Goal: Transaction & Acquisition: Purchase product/service

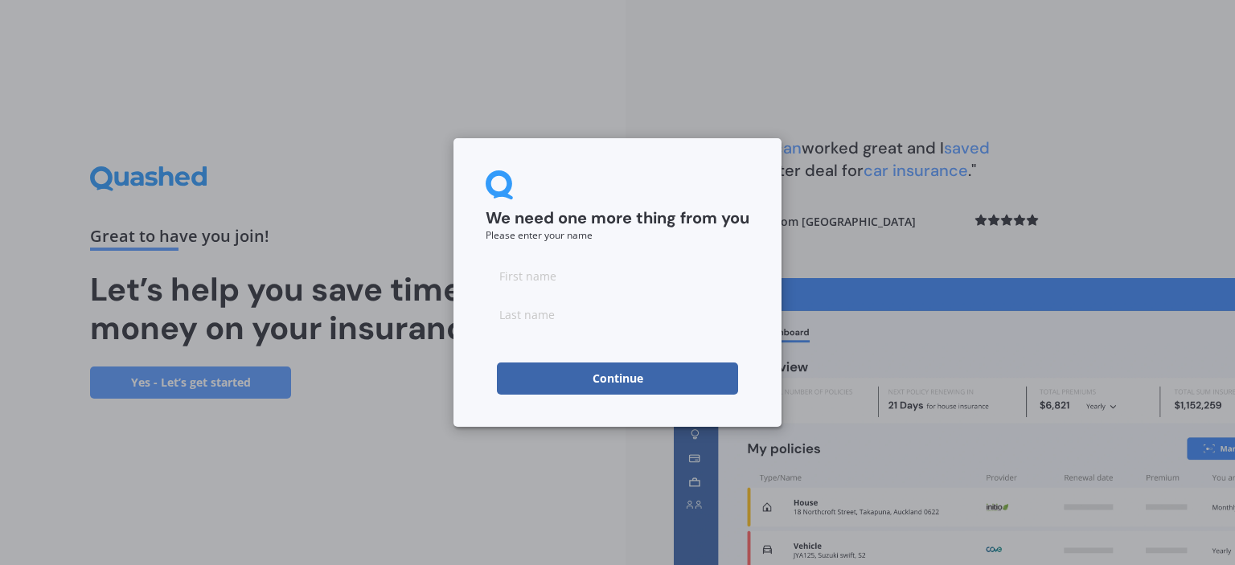
click at [571, 283] on input at bounding box center [618, 276] width 264 height 32
type input "Victoria"
type input "[PERSON_NAME]"
click at [523, 385] on button "Continue" at bounding box center [617, 379] width 241 height 32
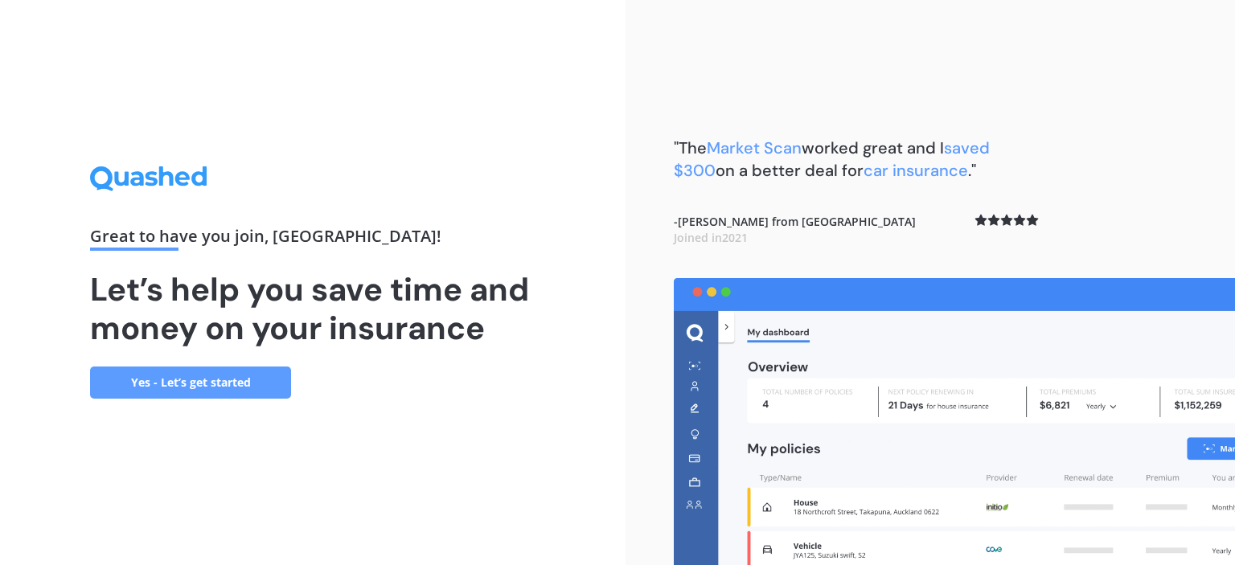
click at [193, 380] on link "Yes - Let’s get started" at bounding box center [190, 383] width 201 height 32
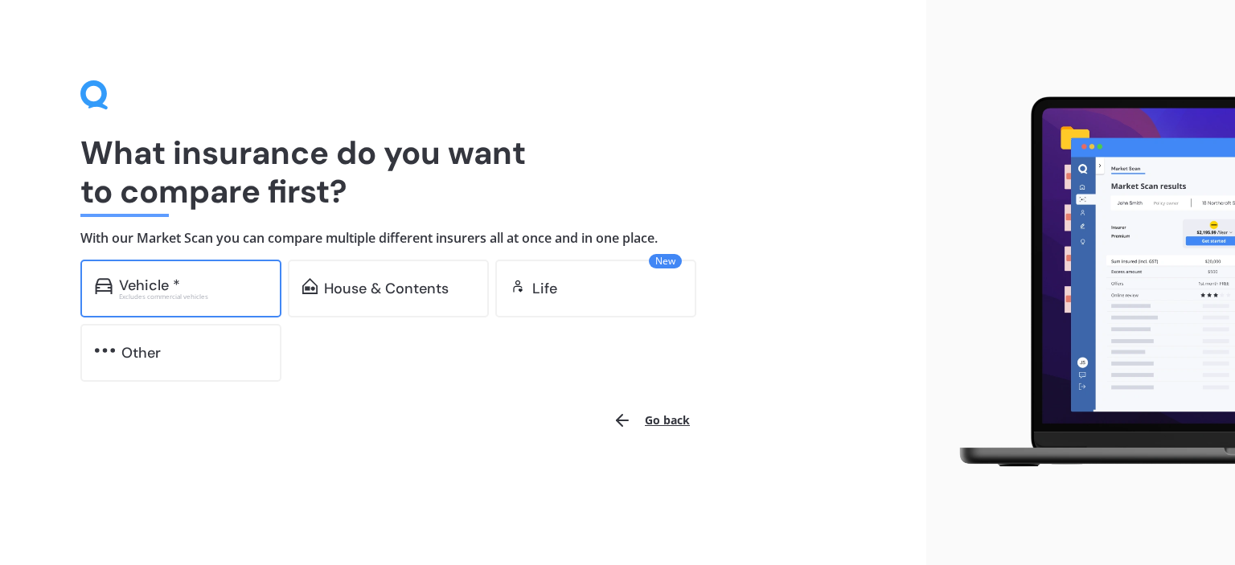
click at [187, 300] on div "Excludes commercial vehicles" at bounding box center [193, 297] width 148 height 6
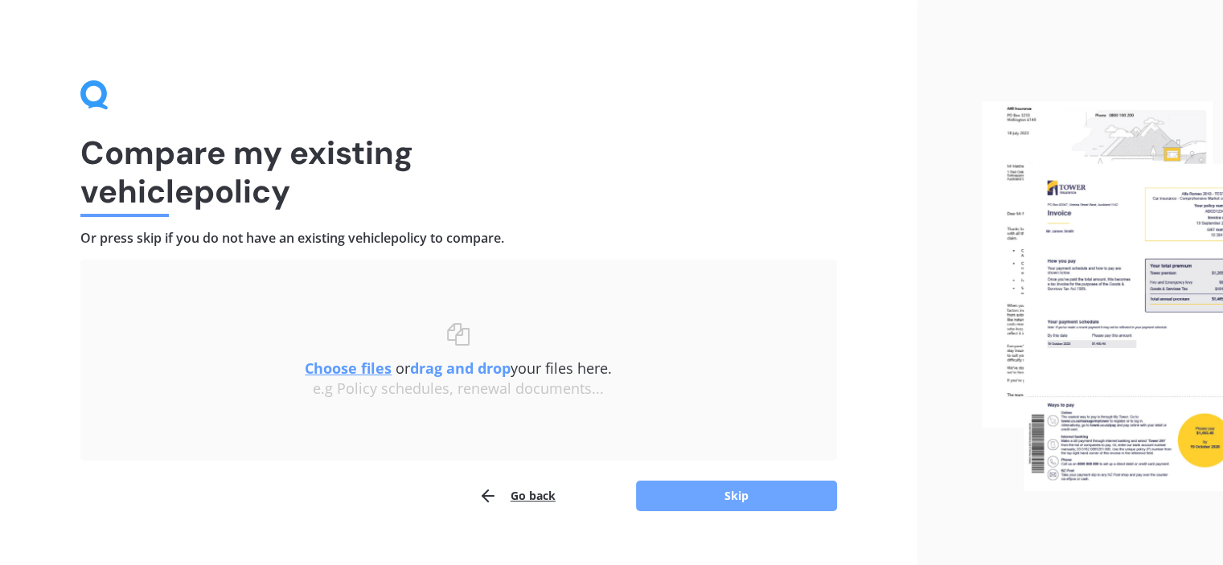
click at [710, 492] on button "Skip" at bounding box center [736, 496] width 201 height 31
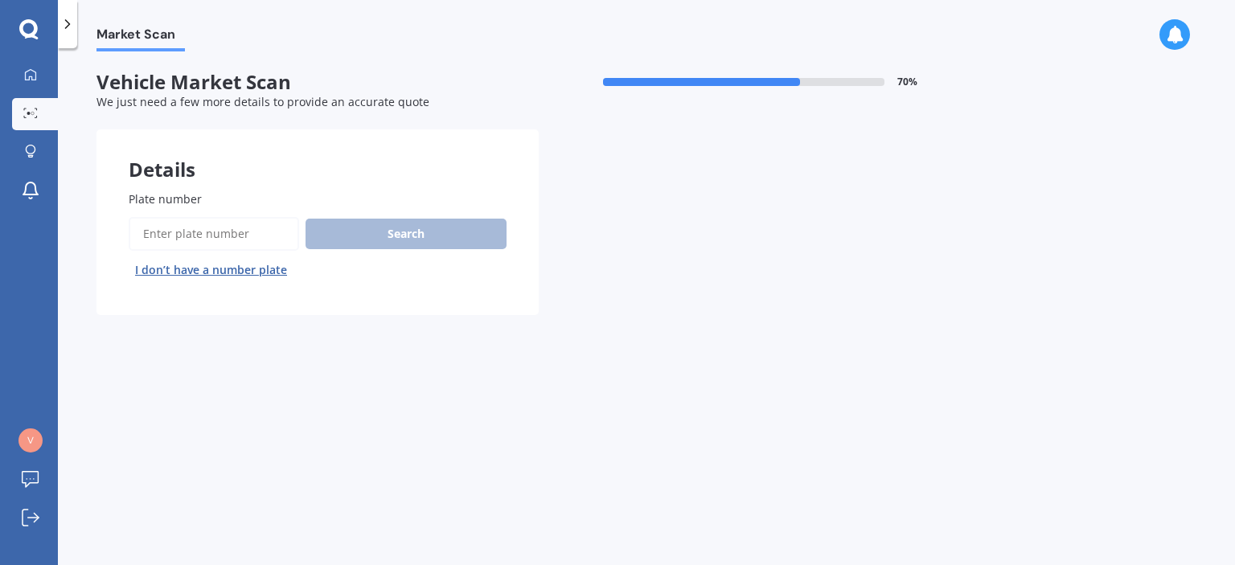
click at [209, 228] on input "Plate number" at bounding box center [214, 234] width 170 height 34
click at [211, 270] on button "I don’t have a number plate" at bounding box center [211, 270] width 165 height 26
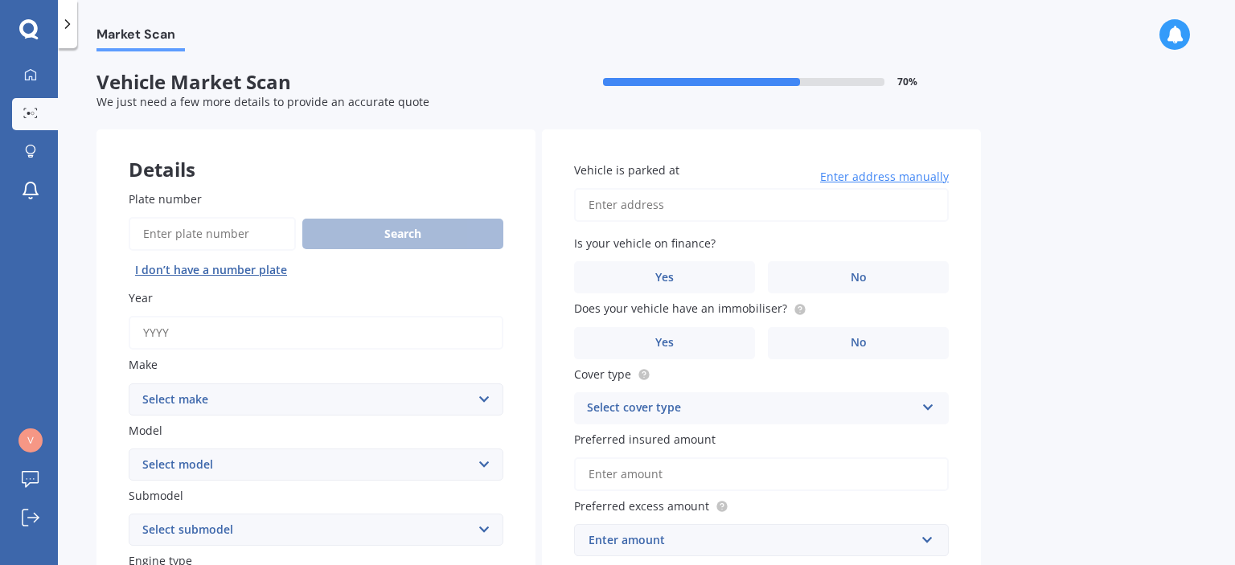
scroll to position [80, 0]
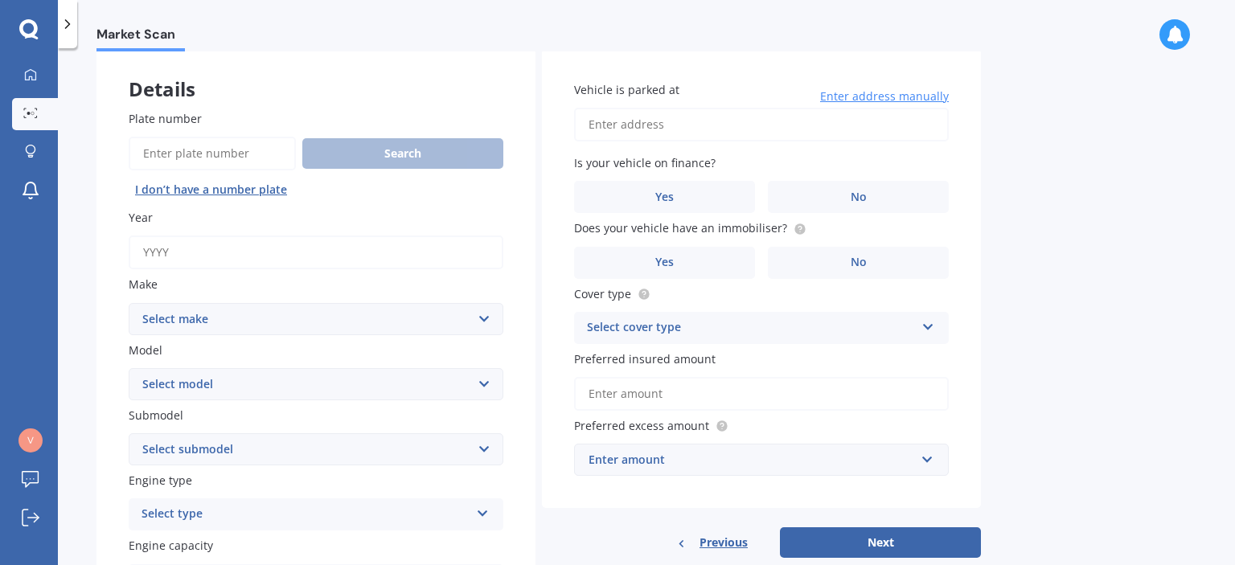
click at [211, 265] on input "Year" at bounding box center [316, 253] width 375 height 34
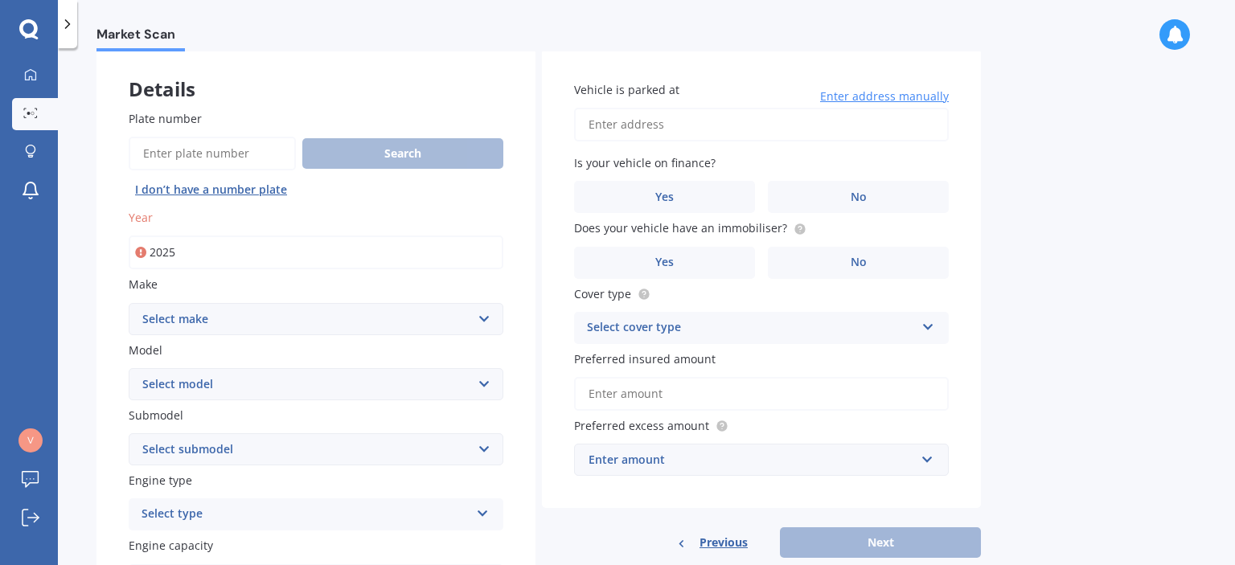
type input "2025"
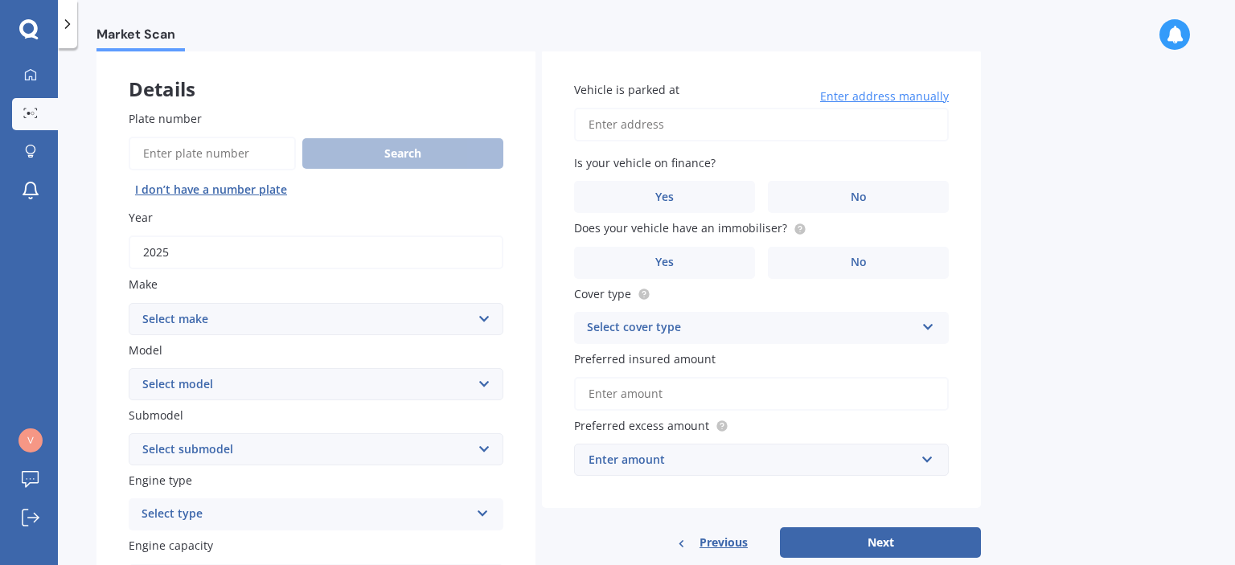
scroll to position [161, 0]
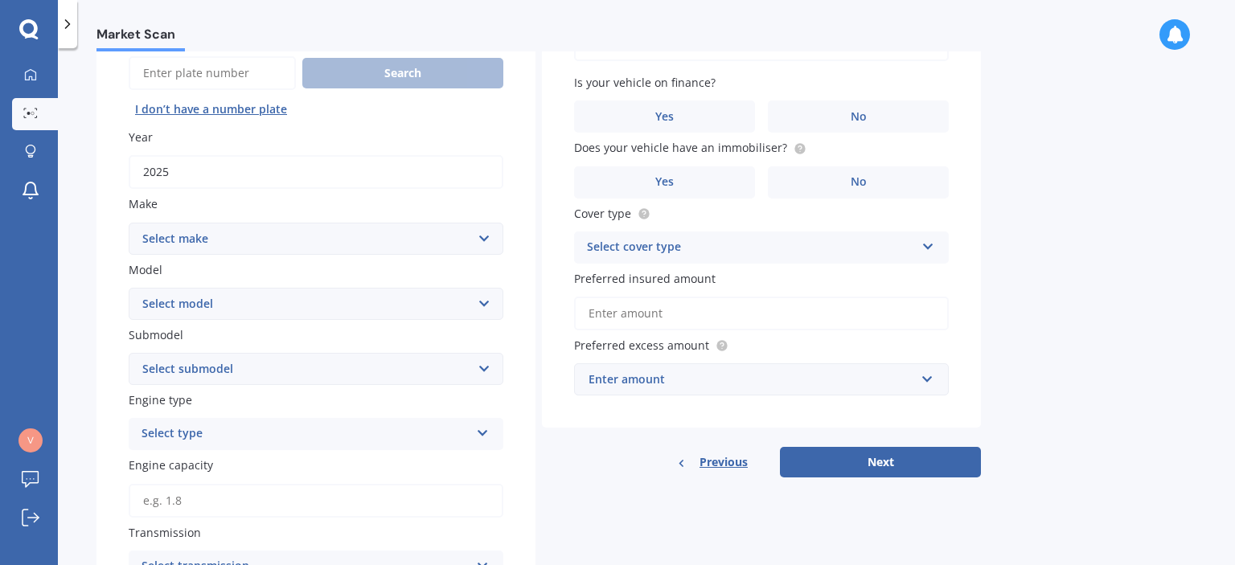
click at [217, 232] on select "Select make AC ALFA ROMEO ASTON [PERSON_NAME] AUDI AUSTIN BEDFORD Bentley BMW B…" at bounding box center [316, 239] width 375 height 32
select select "SUZUKI"
click at [129, 223] on select "Select make AC ALFA ROMEO ASTON [PERSON_NAME] AUDI AUSTIN BEDFORD Bentley BMW B…" at bounding box center [316, 239] width 375 height 32
click at [216, 306] on select "Select model" at bounding box center [316, 304] width 375 height 32
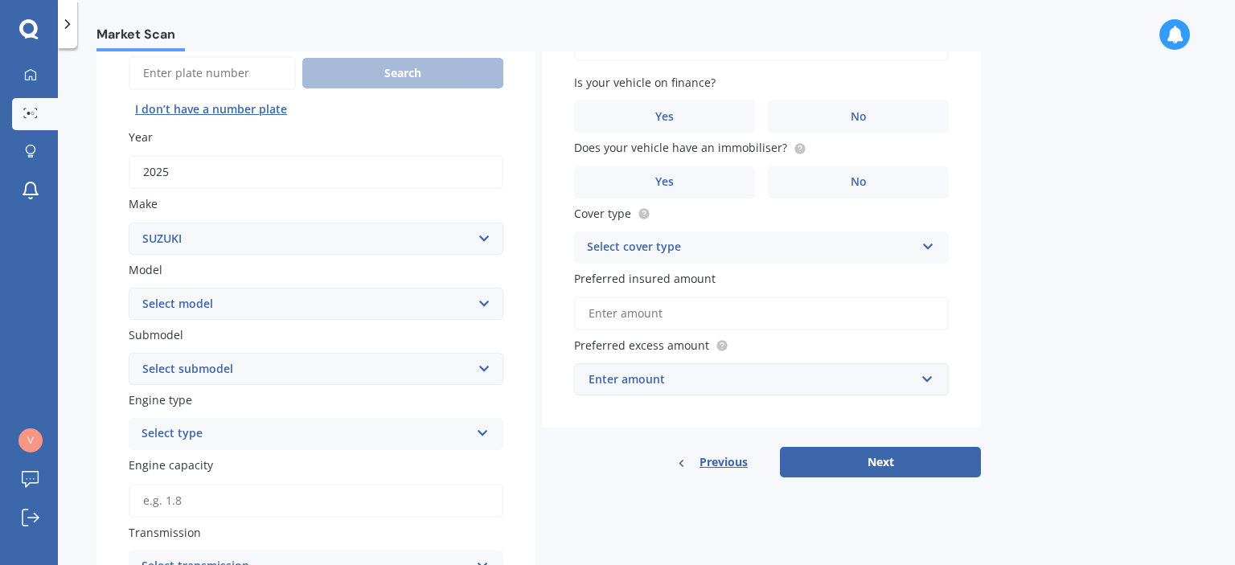
select select "JIMNY 4WD"
click at [129, 288] on select "Select model Aerio Alto APV Van Baleno Cappuccino Carry Truck Carry van Celerio…" at bounding box center [316, 304] width 375 height 32
click at [210, 367] on select "Select submodel (All Others) JX 1.3 Sierra 1.3 Sierra 1.5" at bounding box center [316, 369] width 375 height 32
select select "(ALL OTHERS)"
click at [129, 353] on select "Select submodel (All Others) JX 1.3 Sierra 1.3 Sierra 1.5" at bounding box center [316, 369] width 375 height 32
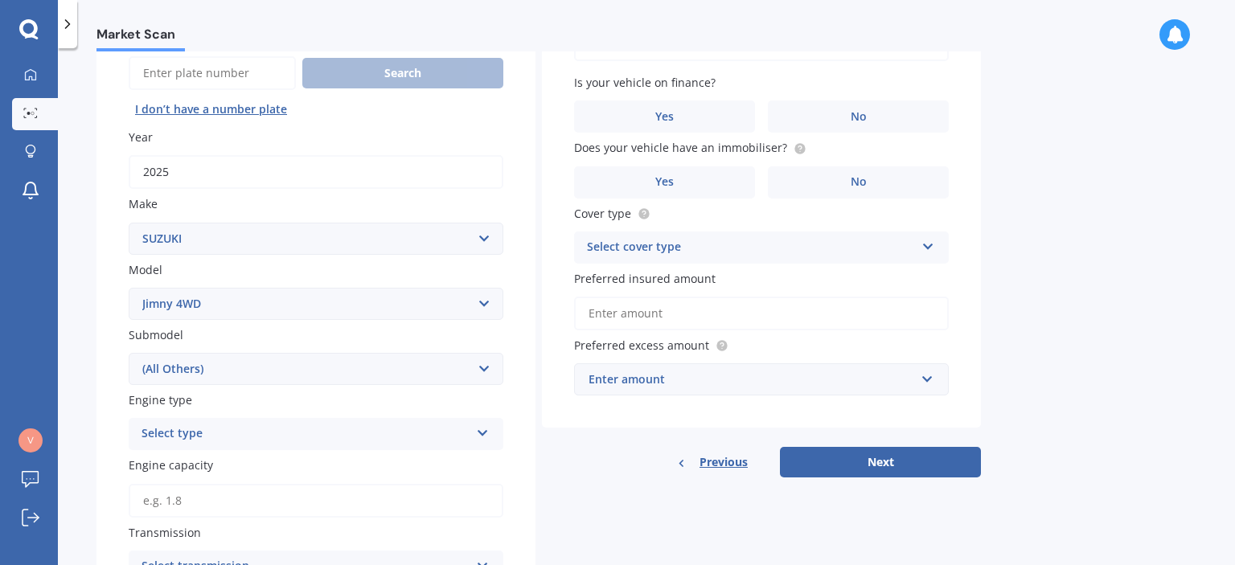
click at [199, 419] on div "Select type Petrol Diesel EV Hybrid" at bounding box center [316, 434] width 375 height 32
click at [202, 317] on div "Petrol" at bounding box center [315, 316] width 373 height 29
click at [207, 488] on input "Engine capacity" at bounding box center [316, 501] width 375 height 34
type input "1.5"
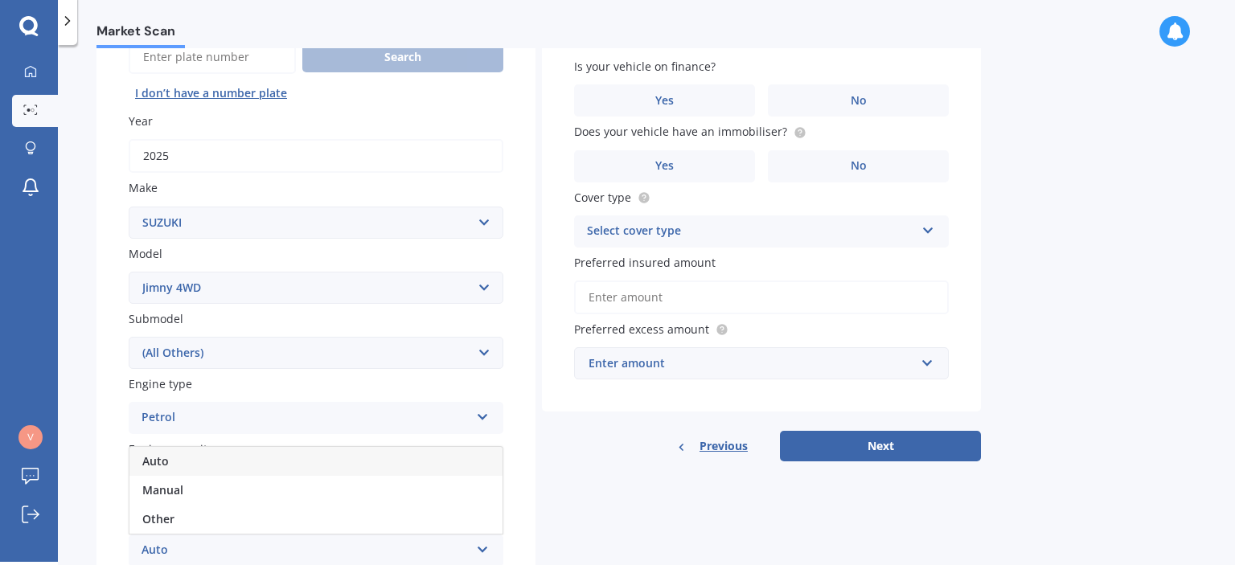
click at [175, 459] on div "Auto" at bounding box center [315, 461] width 373 height 29
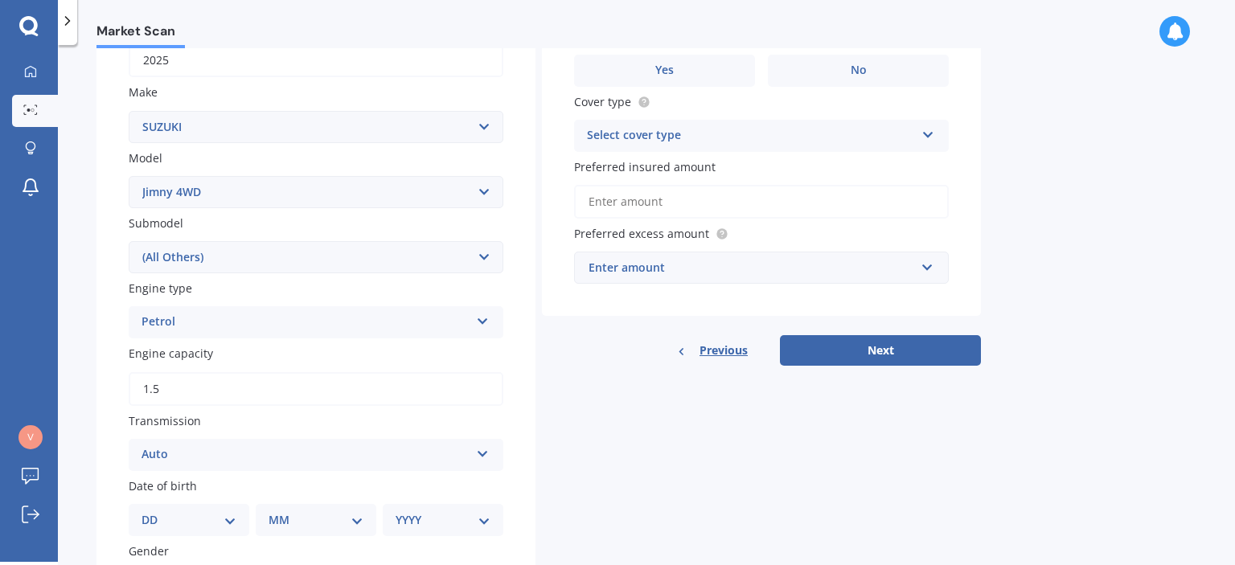
scroll to position [415, 0]
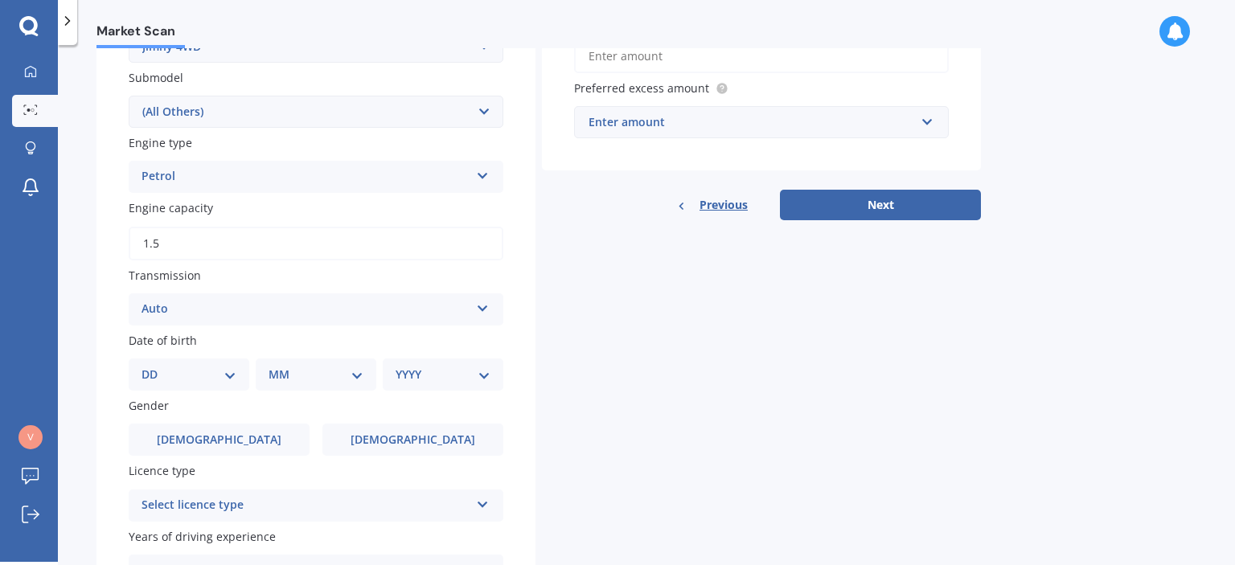
click at [207, 373] on select "DD 01 02 03 04 05 06 07 08 09 10 11 12 13 14 15 16 17 18 19 20 21 22 23 24 25 2…" at bounding box center [189, 375] width 95 height 18
select select "10"
click at [154, 366] on select "DD 01 02 03 04 05 06 07 08 09 10 11 12 13 14 15 16 17 18 19 20 21 22 23 24 25 2…" at bounding box center [189, 375] width 95 height 18
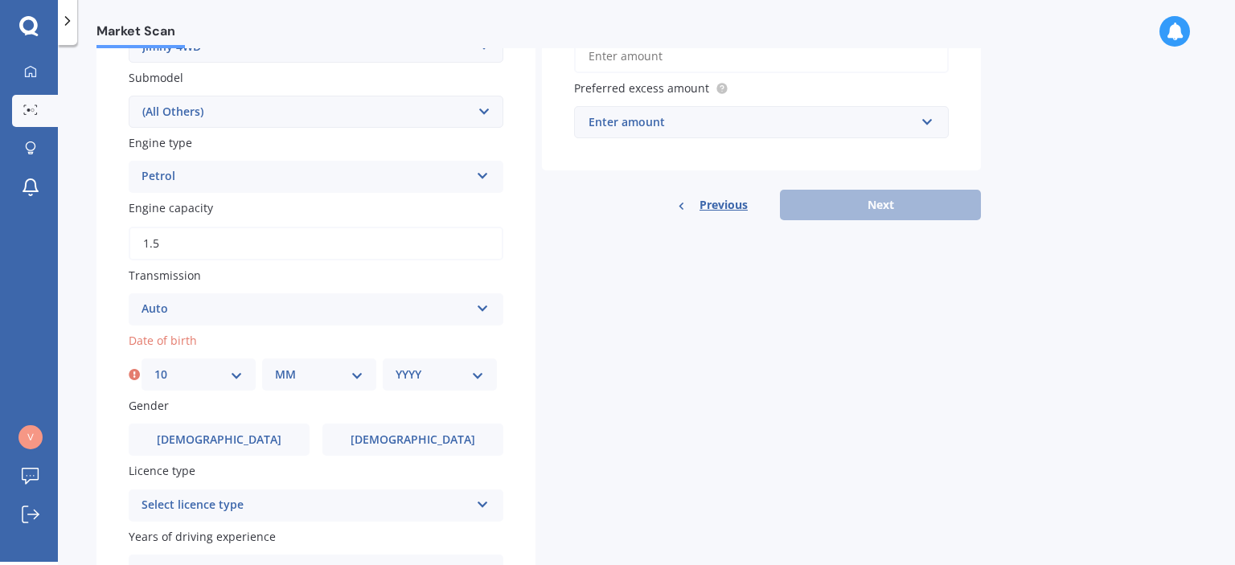
click at [309, 371] on select "MM 01 02 03 04 05 06 07 08 09 10 11 12" at bounding box center [319, 375] width 88 height 18
select select "04"
click at [275, 366] on select "MM 01 02 03 04 05 06 07 08 09 10 11 12" at bounding box center [319, 375] width 88 height 18
click at [424, 373] on select "YYYY 2025 2024 2023 2022 2021 2020 2019 2018 2017 2016 2015 2014 2013 2012 2011…" at bounding box center [440, 375] width 88 height 18
select select "1988"
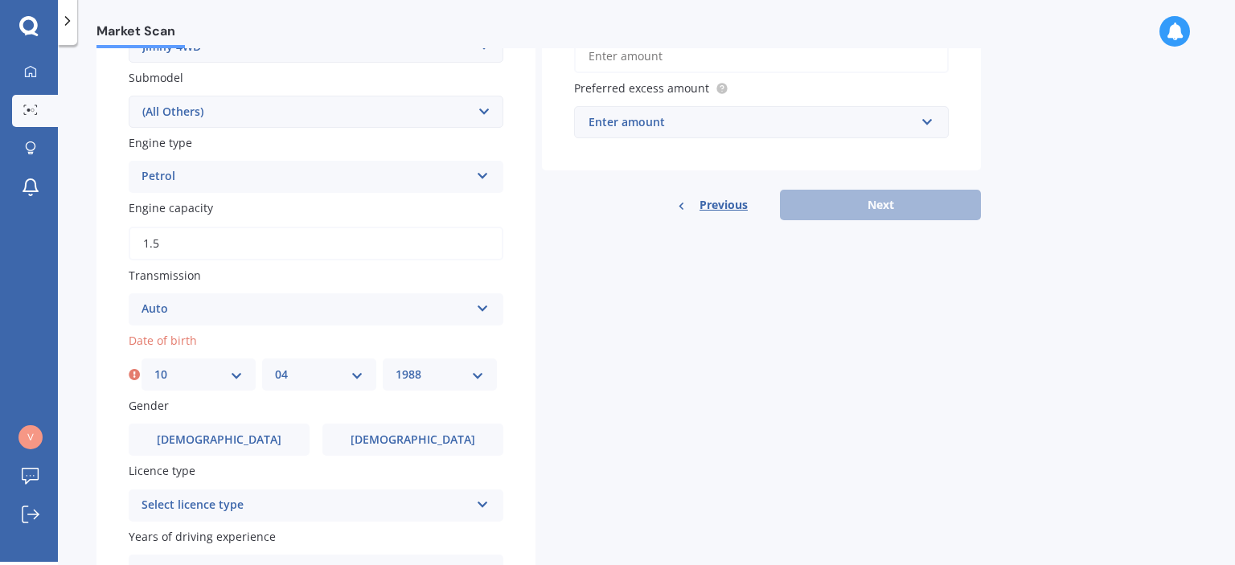
click at [396, 366] on select "YYYY 2025 2024 2023 2022 2021 2020 2019 2018 2017 2016 2015 2014 2013 2012 2011…" at bounding box center [440, 375] width 88 height 18
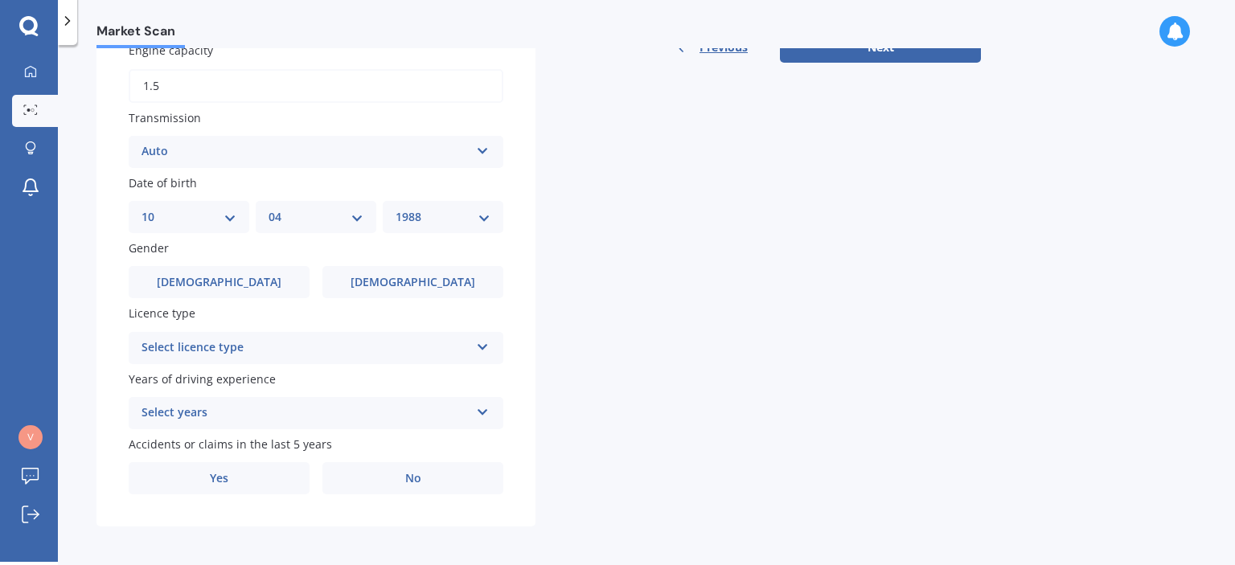
scroll to position [576, 0]
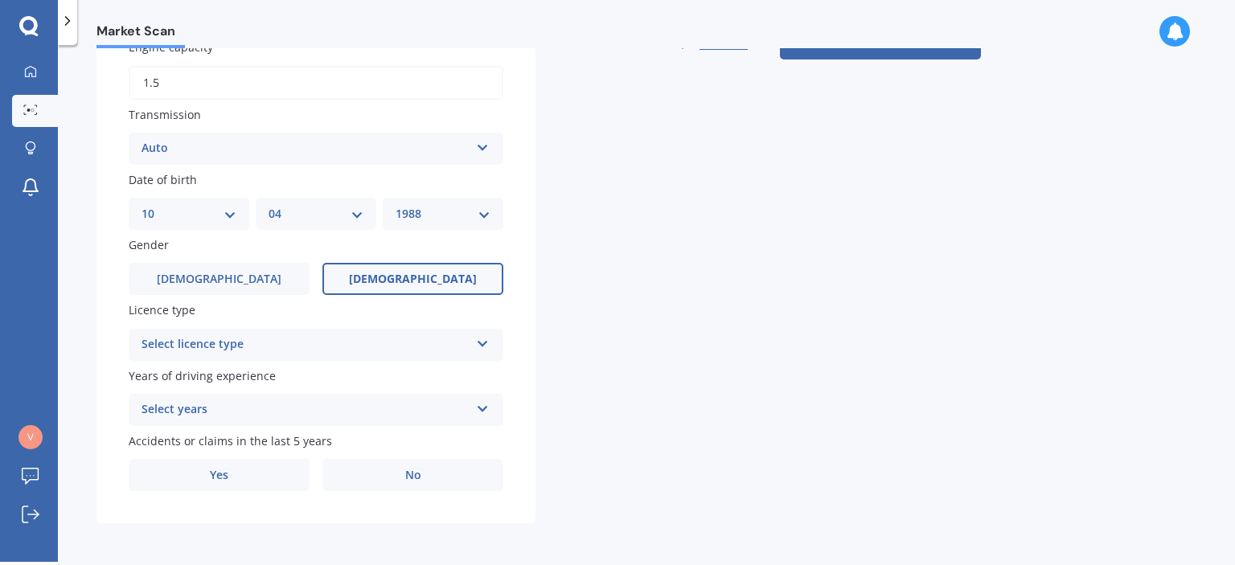
click at [335, 269] on label "[DEMOGRAPHIC_DATA]" at bounding box center [412, 279] width 181 height 32
click at [0, 0] on input "[DEMOGRAPHIC_DATA]" at bounding box center [0, 0] width 0 height 0
click at [326, 345] on div "Select licence type" at bounding box center [306, 344] width 328 height 19
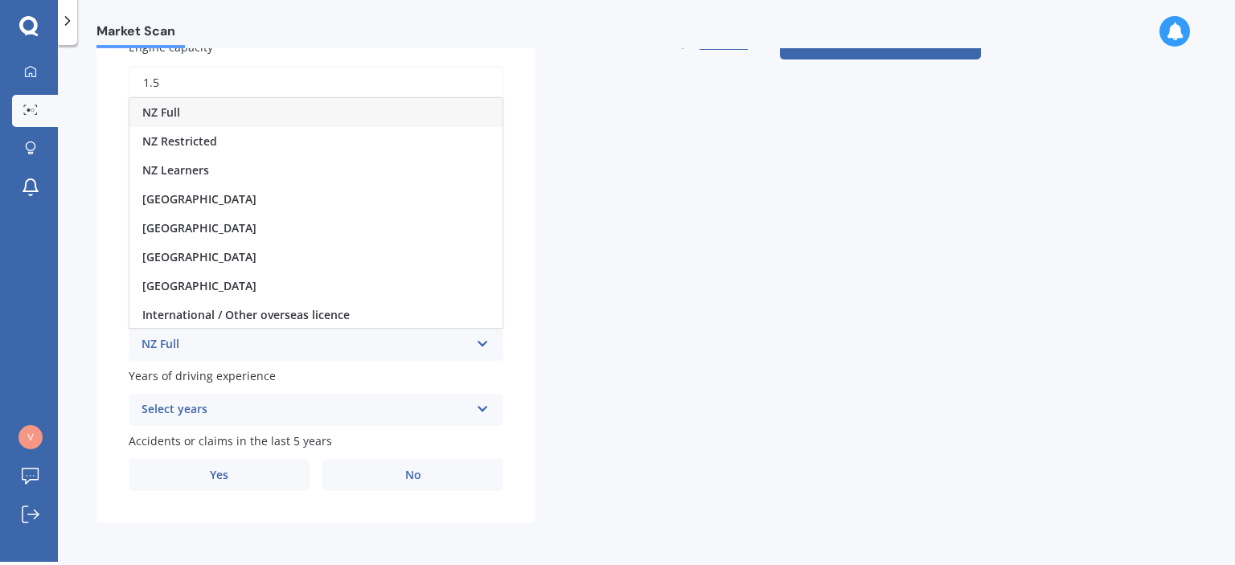
click at [165, 116] on span "NZ Full" at bounding box center [161, 112] width 38 height 15
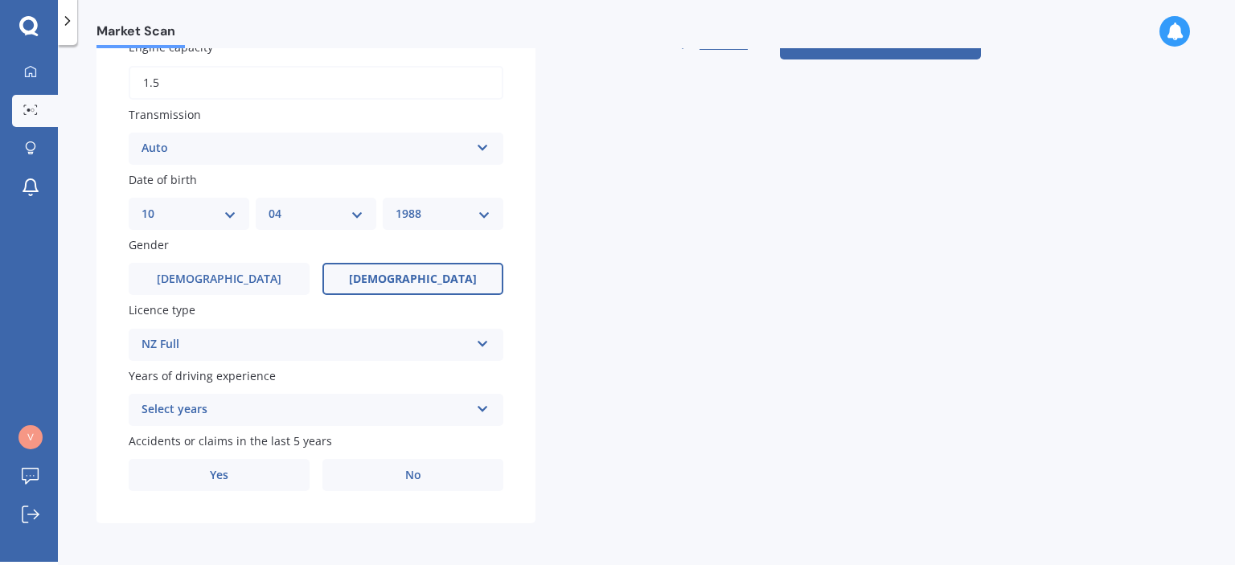
click at [251, 403] on div "Select years" at bounding box center [306, 410] width 328 height 19
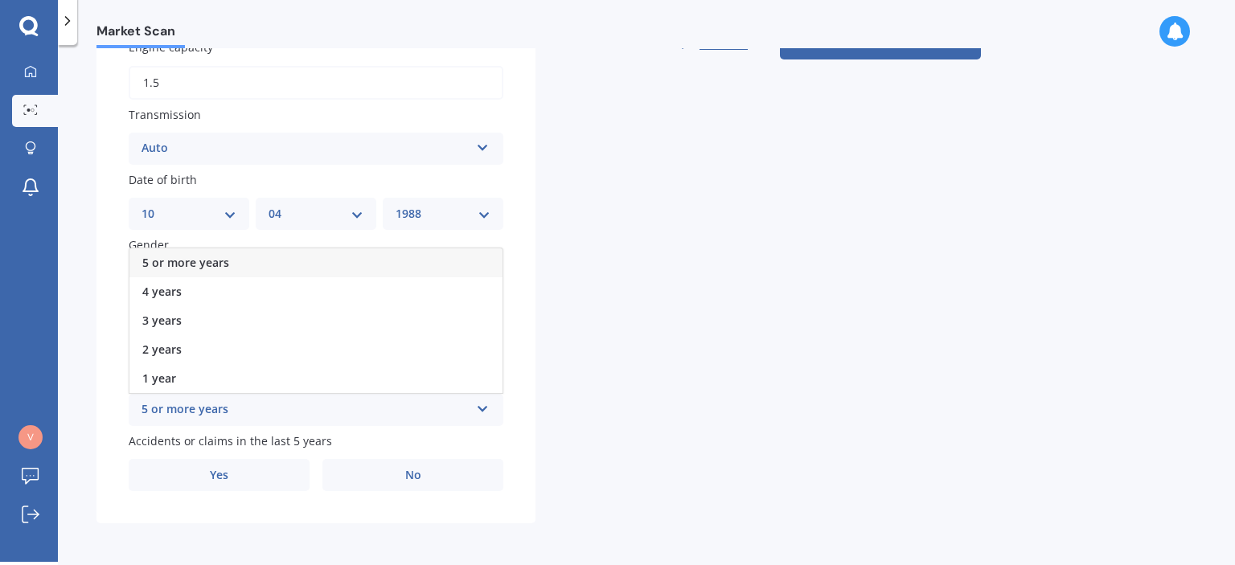
click at [222, 263] on span "5 or more years" at bounding box center [185, 262] width 87 height 15
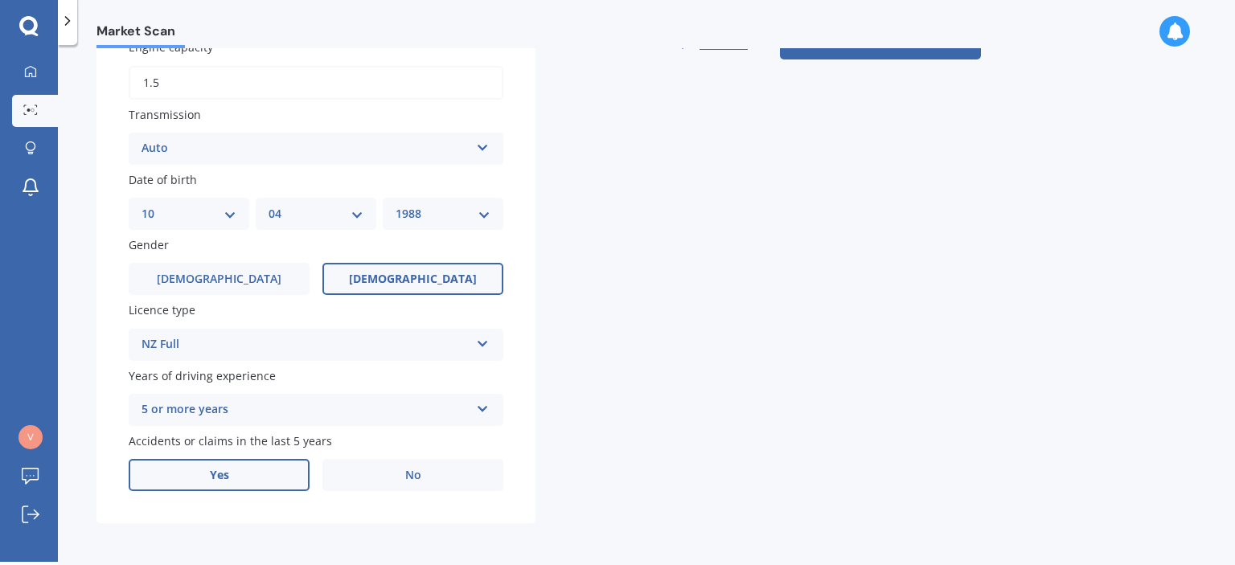
click at [255, 469] on label "Yes" at bounding box center [219, 475] width 181 height 32
click at [0, 0] on input "Yes" at bounding box center [0, 0] width 0 height 0
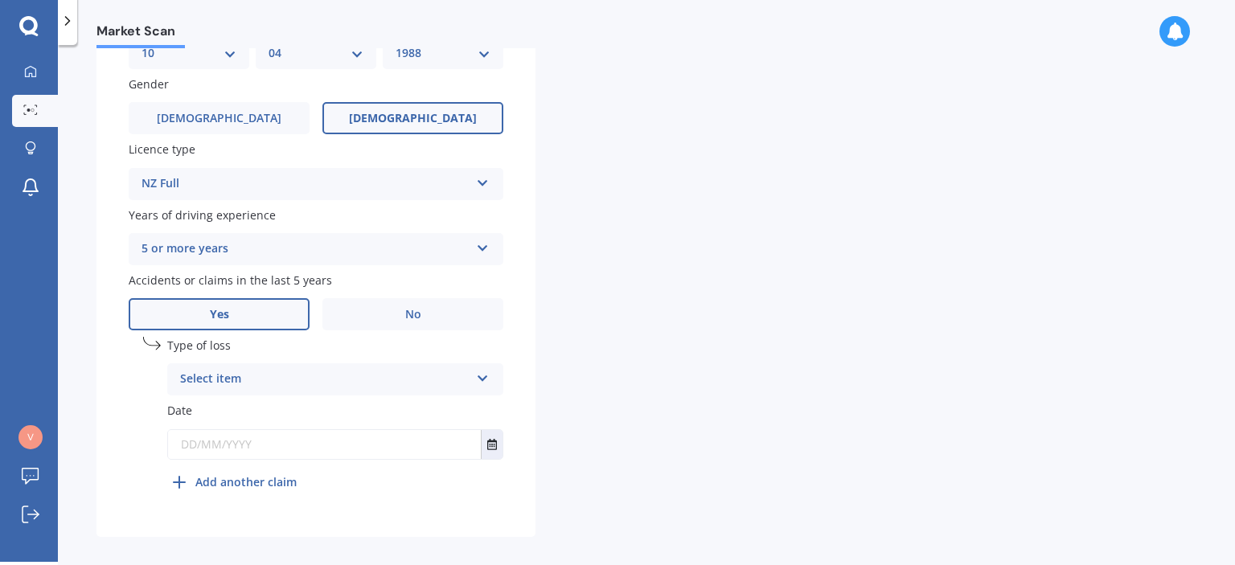
click at [236, 370] on div "Select item" at bounding box center [325, 379] width 290 height 19
click at [240, 407] on span "At fault accident" at bounding box center [226, 410] width 91 height 15
click at [213, 441] on input "text" at bounding box center [324, 444] width 313 height 29
click at [485, 443] on button "Select date" at bounding box center [492, 444] width 22 height 29
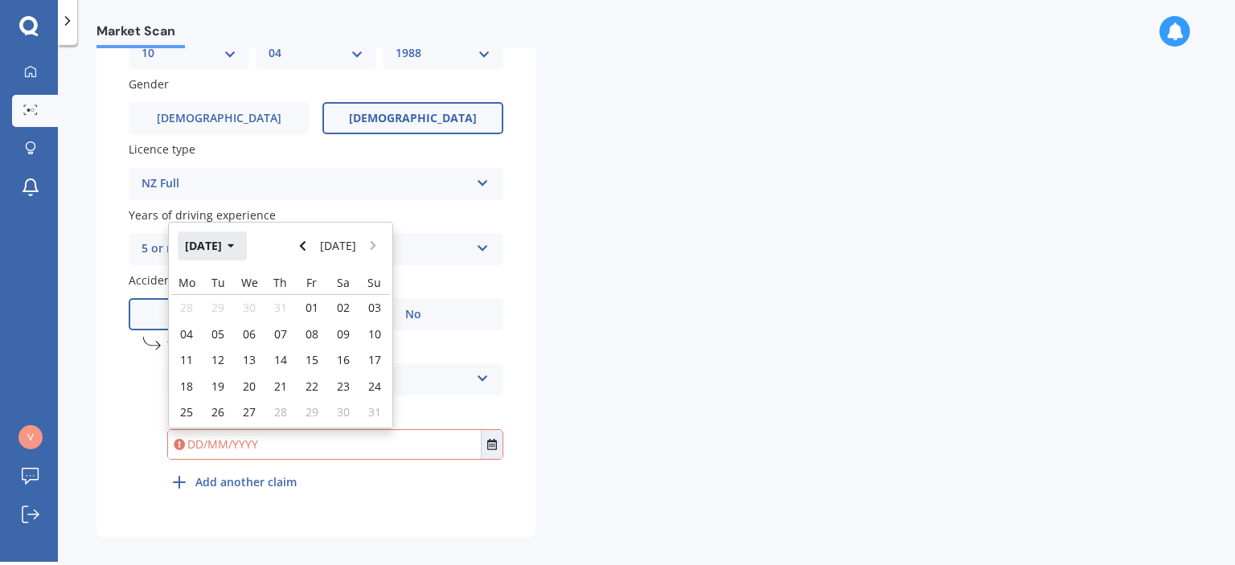
click at [238, 245] on button "[DATE]" at bounding box center [212, 246] width 69 height 29
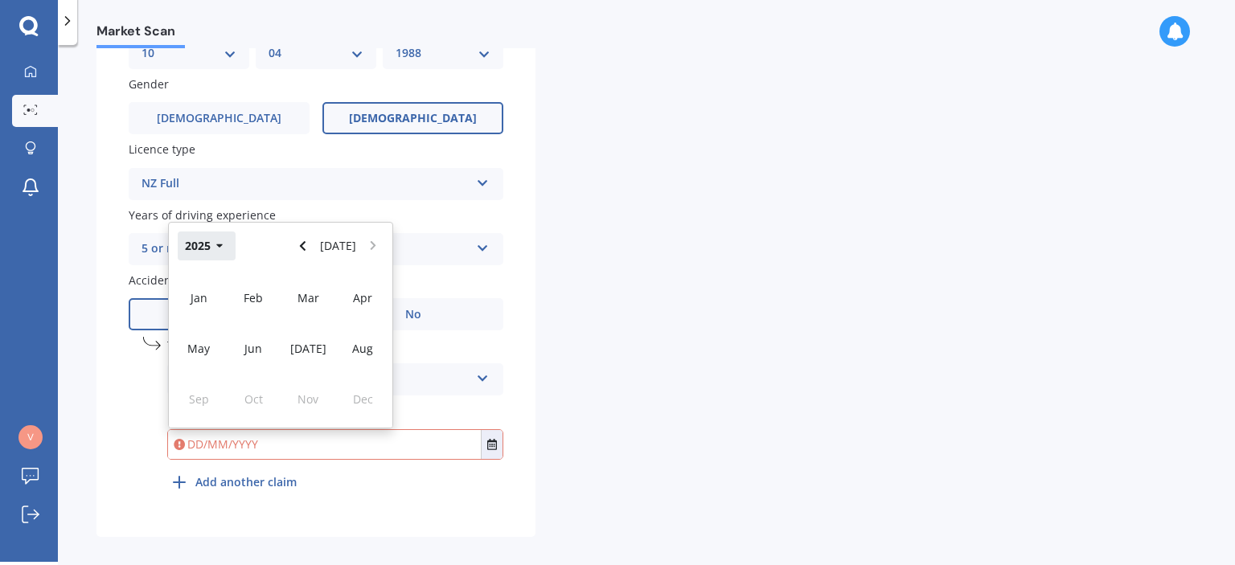
click at [224, 244] on button "2025" at bounding box center [207, 246] width 58 height 29
click at [190, 347] on span "2023" at bounding box center [199, 348] width 26 height 15
click at [190, 347] on span "May" at bounding box center [198, 348] width 23 height 15
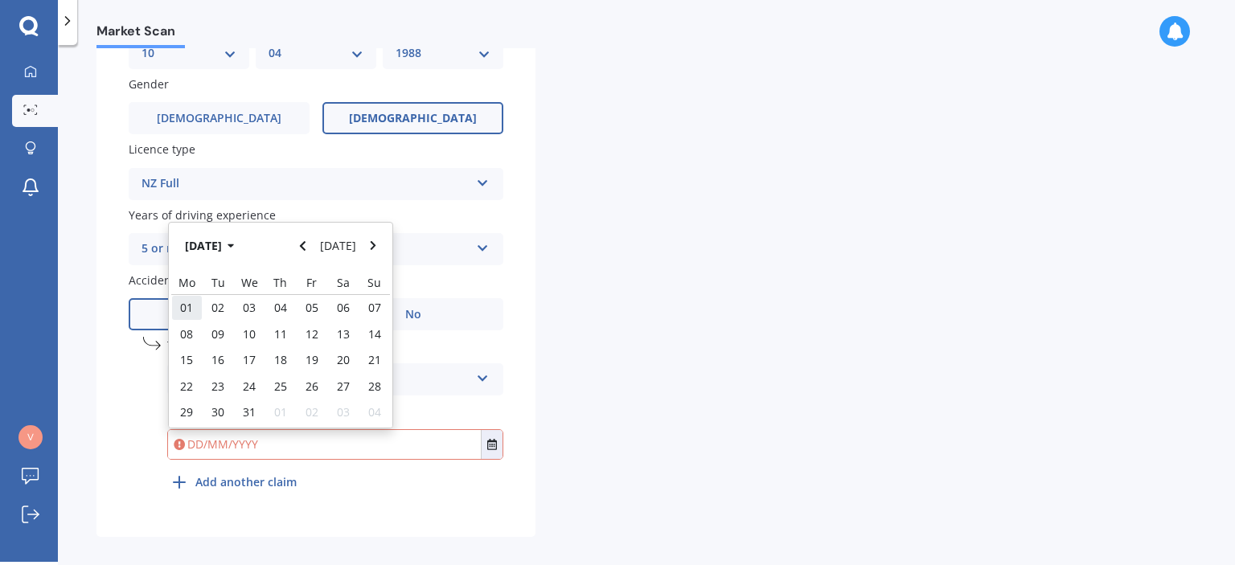
click at [190, 306] on span "01" at bounding box center [186, 307] width 13 height 15
type input "[DATE]"
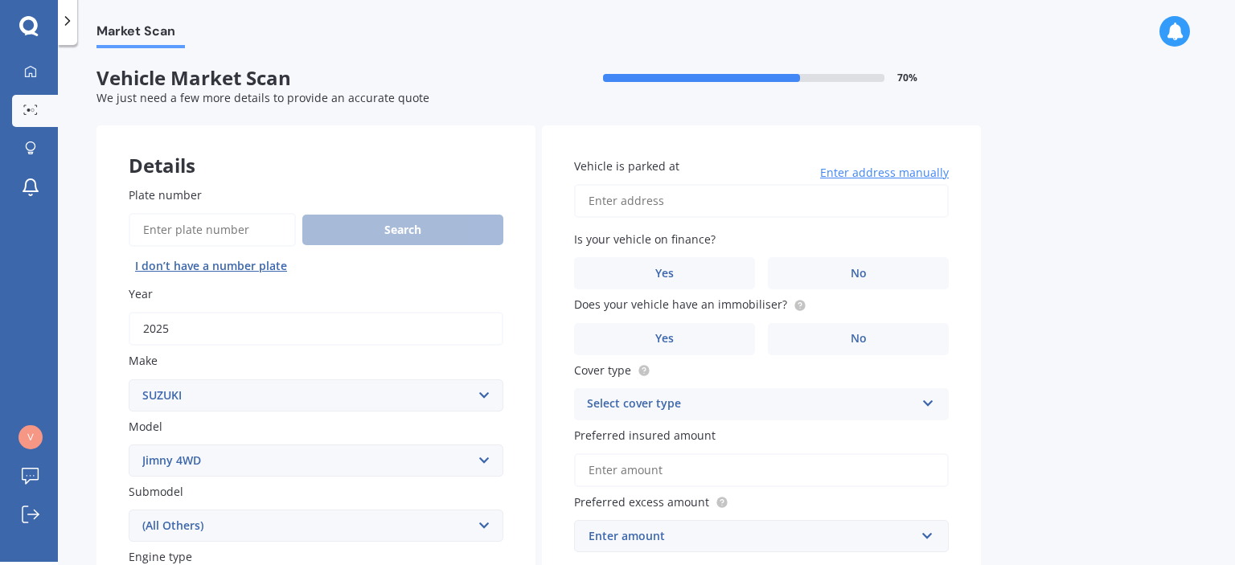
scroll to position [0, 0]
click at [709, 199] on input "Vehicle is parked at" at bounding box center [761, 202] width 375 height 34
type input "[STREET_ADDRESS][PERSON_NAME]"
click at [717, 281] on label "Yes" at bounding box center [664, 274] width 181 height 32
click at [0, 0] on input "Yes" at bounding box center [0, 0] width 0 height 0
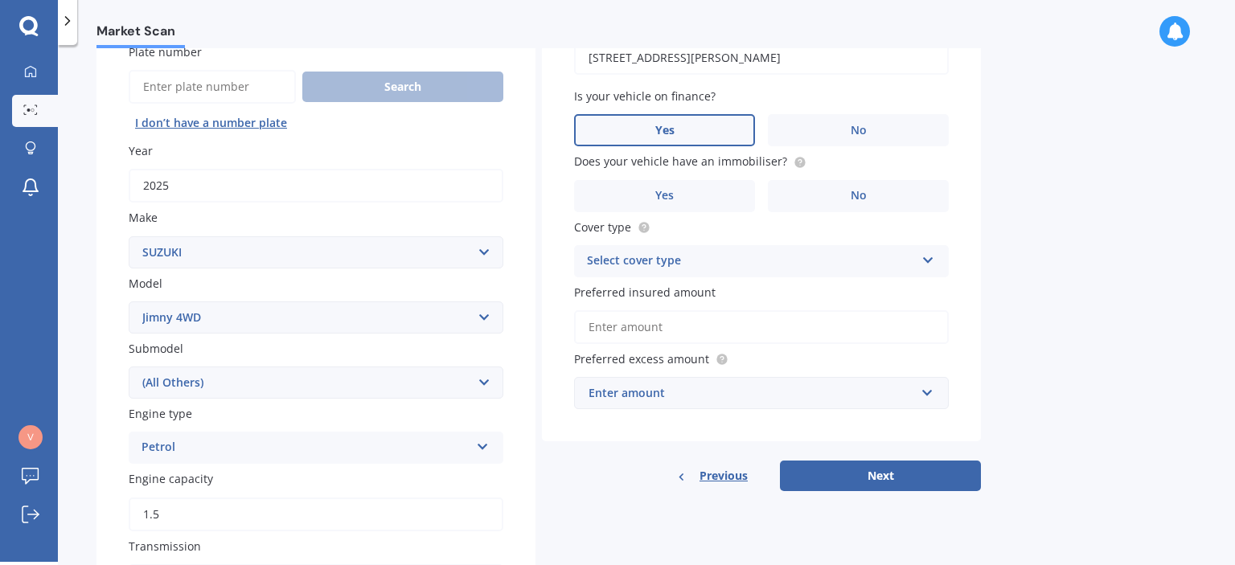
scroll to position [161, 0]
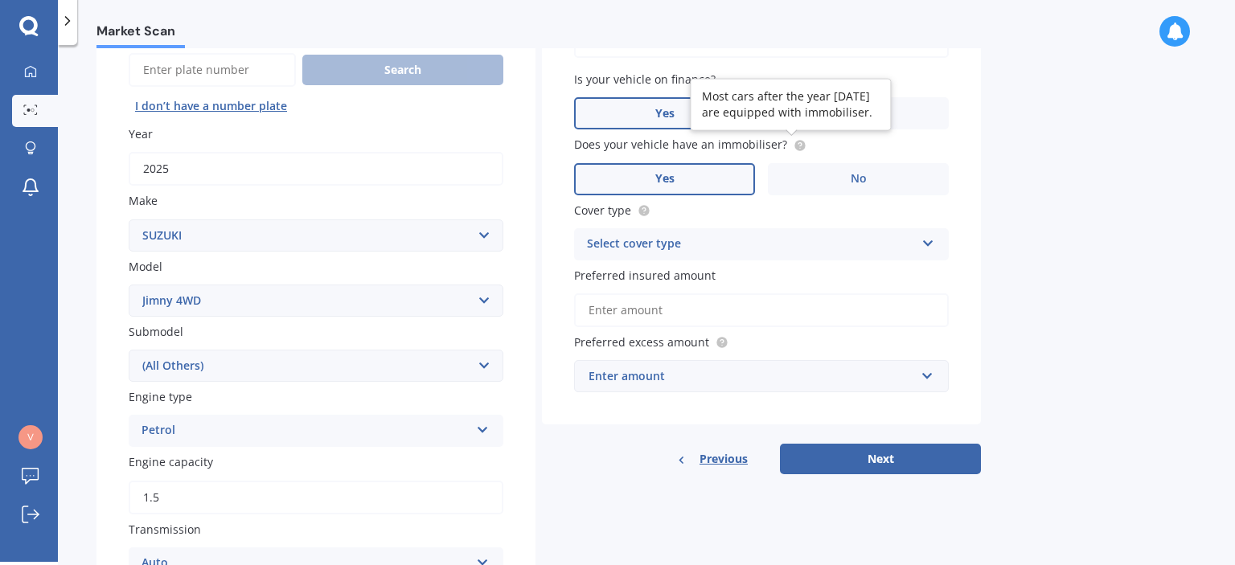
click at [695, 179] on label "Yes" at bounding box center [664, 179] width 181 height 32
click at [0, 0] on input "Yes" at bounding box center [0, 0] width 0 height 0
click at [642, 240] on div "Select cover type" at bounding box center [751, 244] width 328 height 19
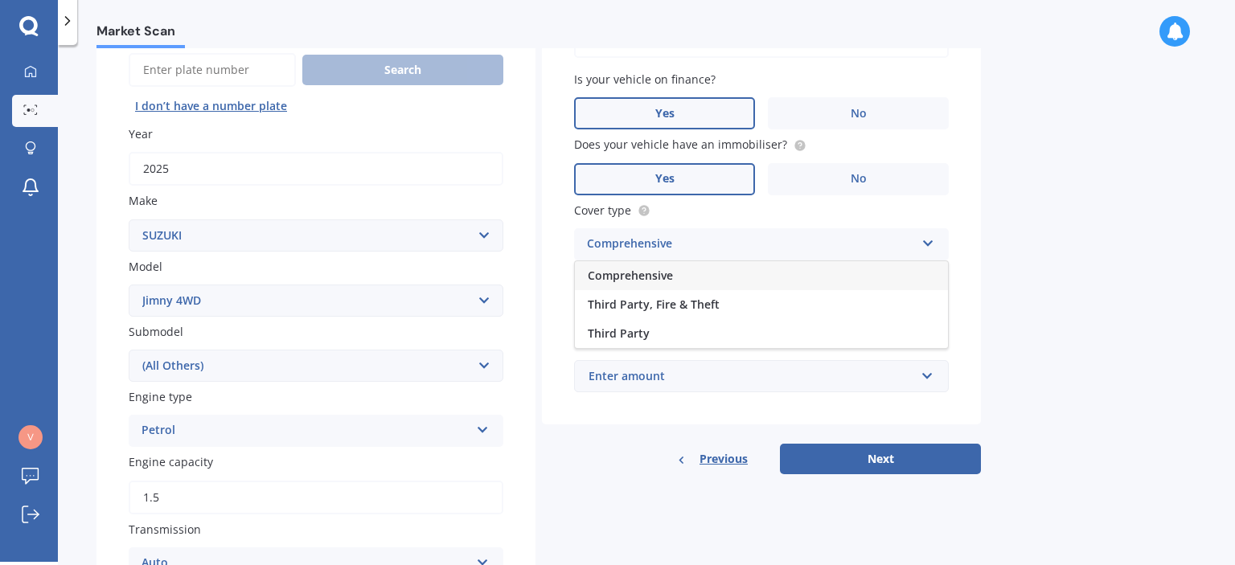
click at [642, 277] on span "Comprehensive" at bounding box center [630, 275] width 85 height 15
click at [637, 305] on input "Preferred insured amount" at bounding box center [761, 311] width 375 height 34
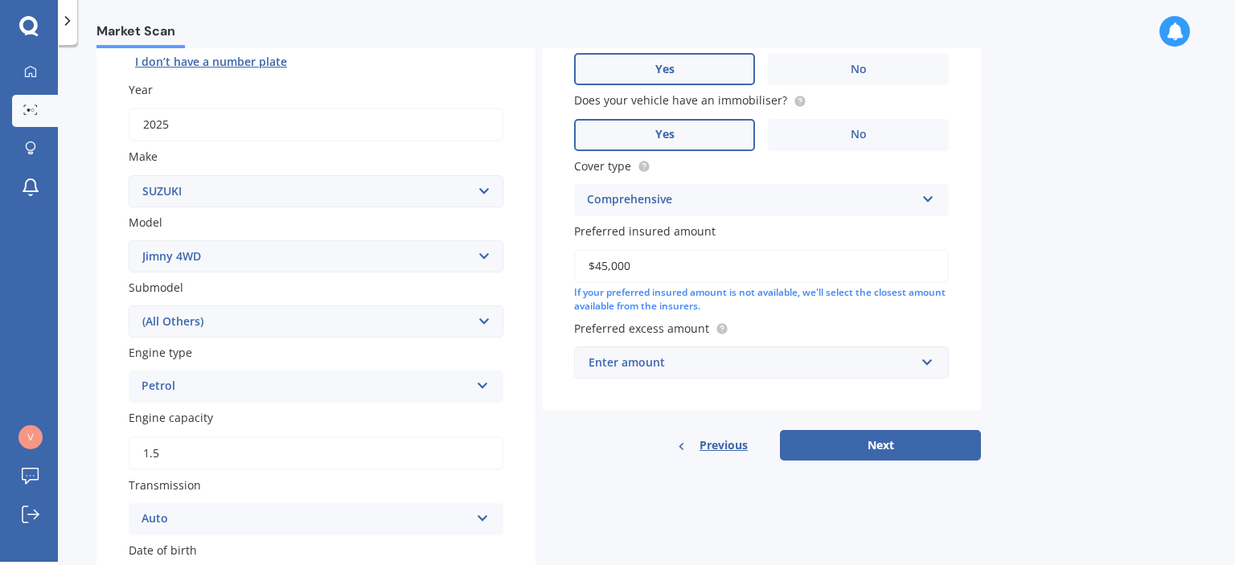
scroll to position [241, 0]
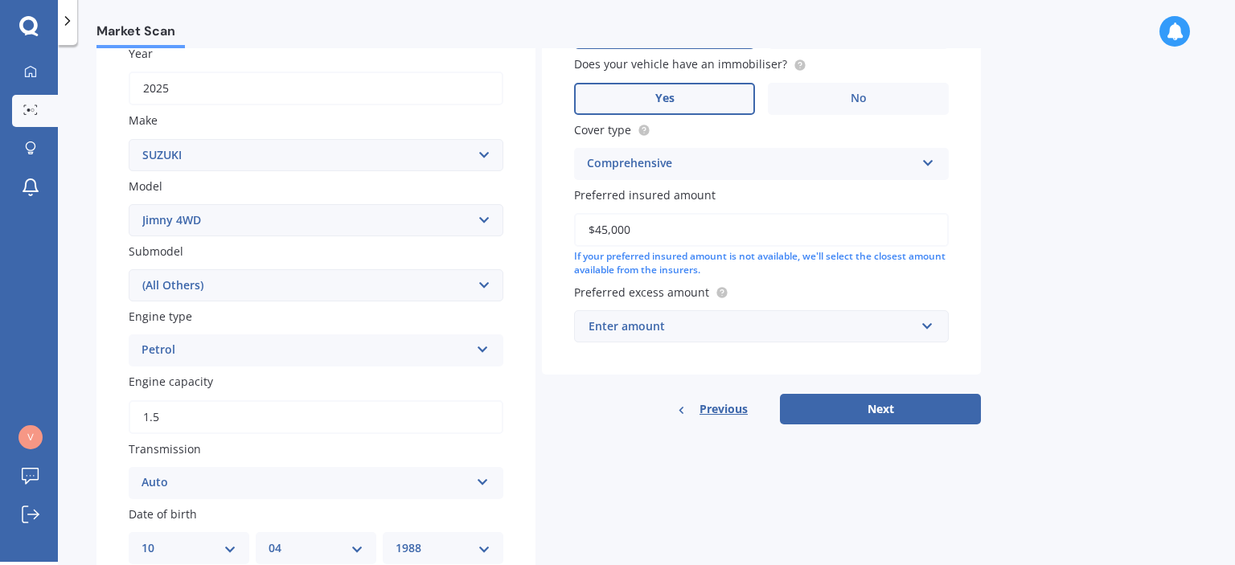
type input "$45,000"
click at [651, 324] on div "Enter amount" at bounding box center [752, 327] width 327 height 18
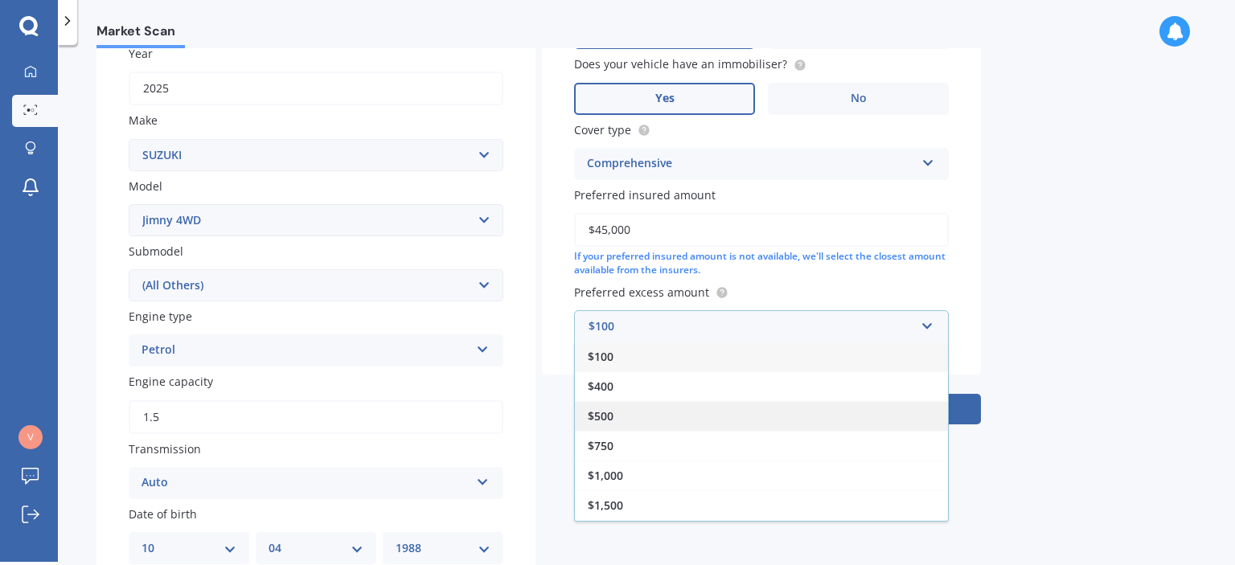
click at [621, 414] on div "$500" at bounding box center [761, 416] width 373 height 30
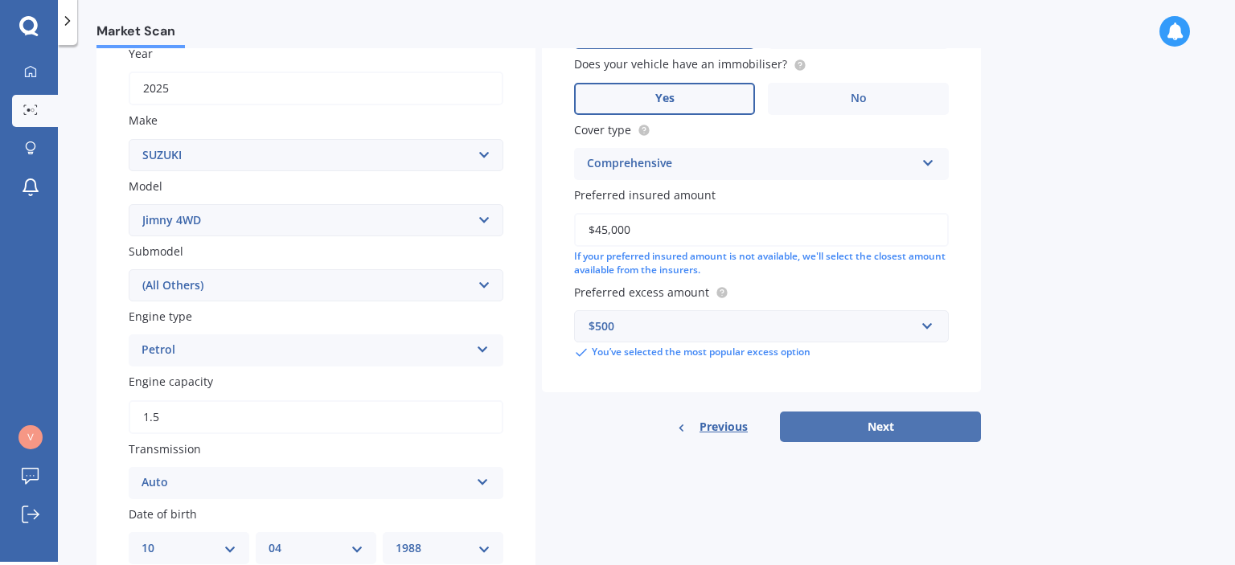
click at [861, 422] on button "Next" at bounding box center [880, 427] width 201 height 31
select select "10"
select select "04"
select select "1988"
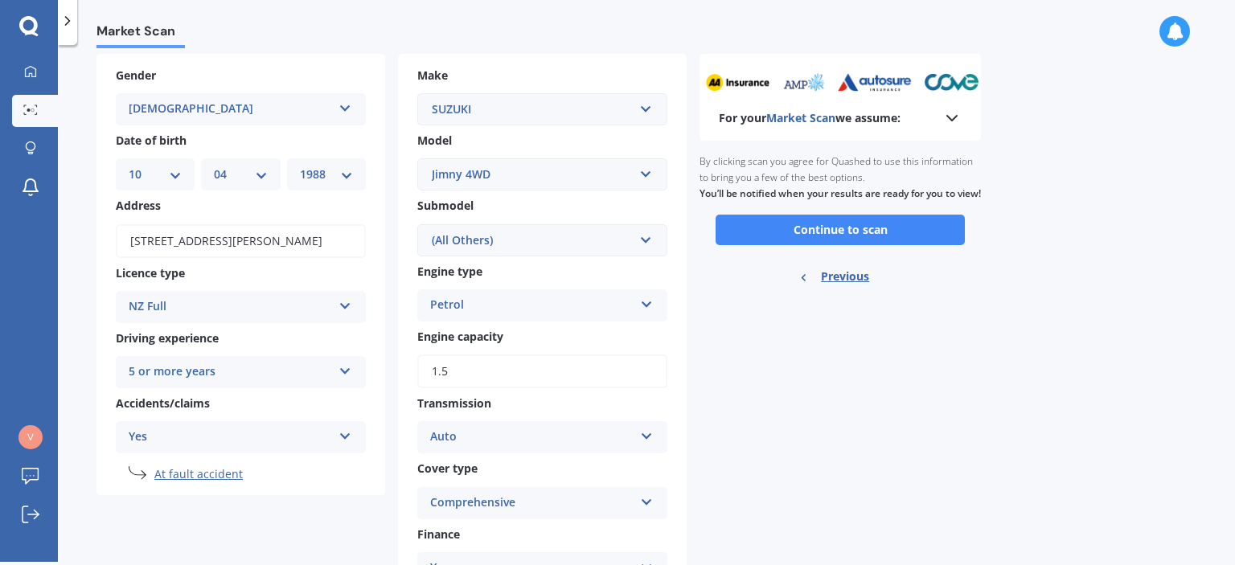
scroll to position [0, 0]
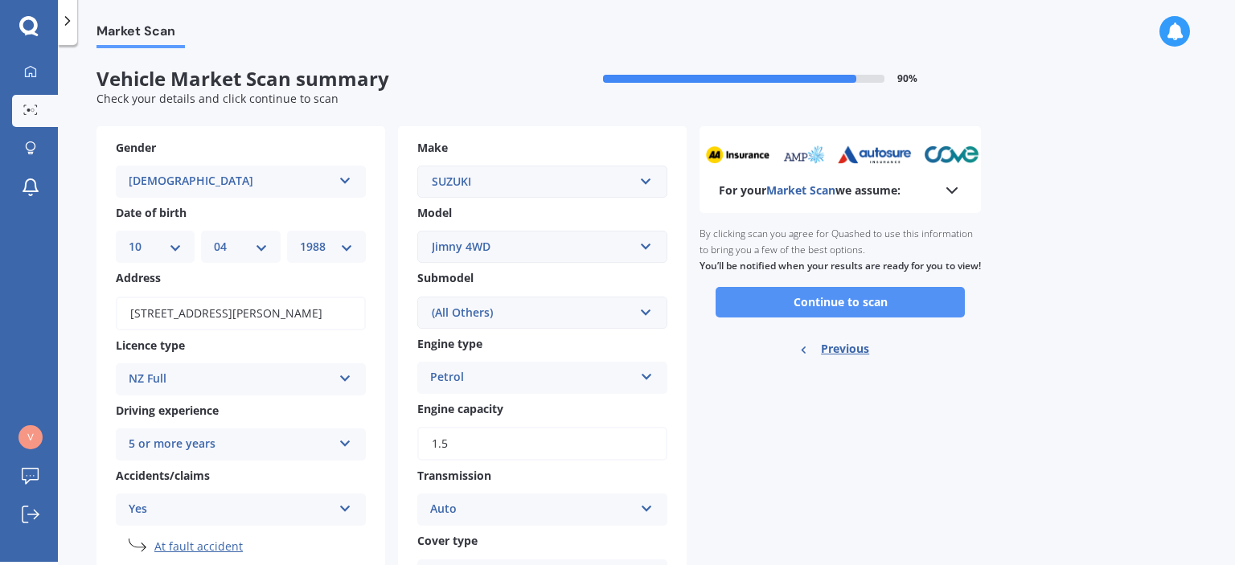
click at [857, 318] on button "Continue to scan" at bounding box center [840, 302] width 249 height 31
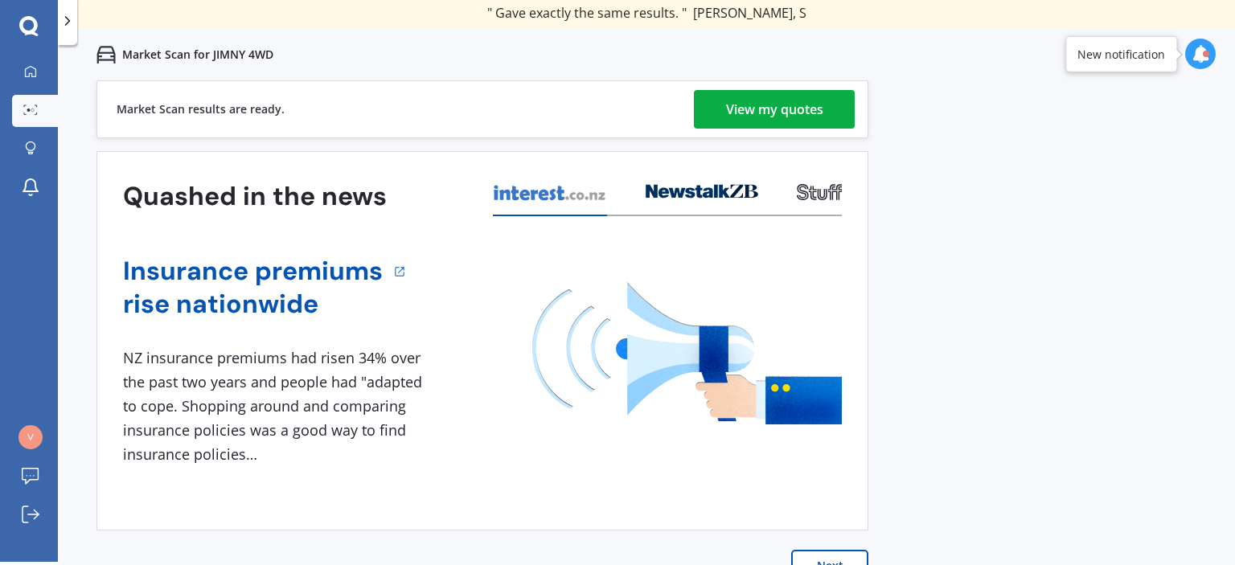
click at [788, 109] on div "View my quotes" at bounding box center [774, 109] width 97 height 39
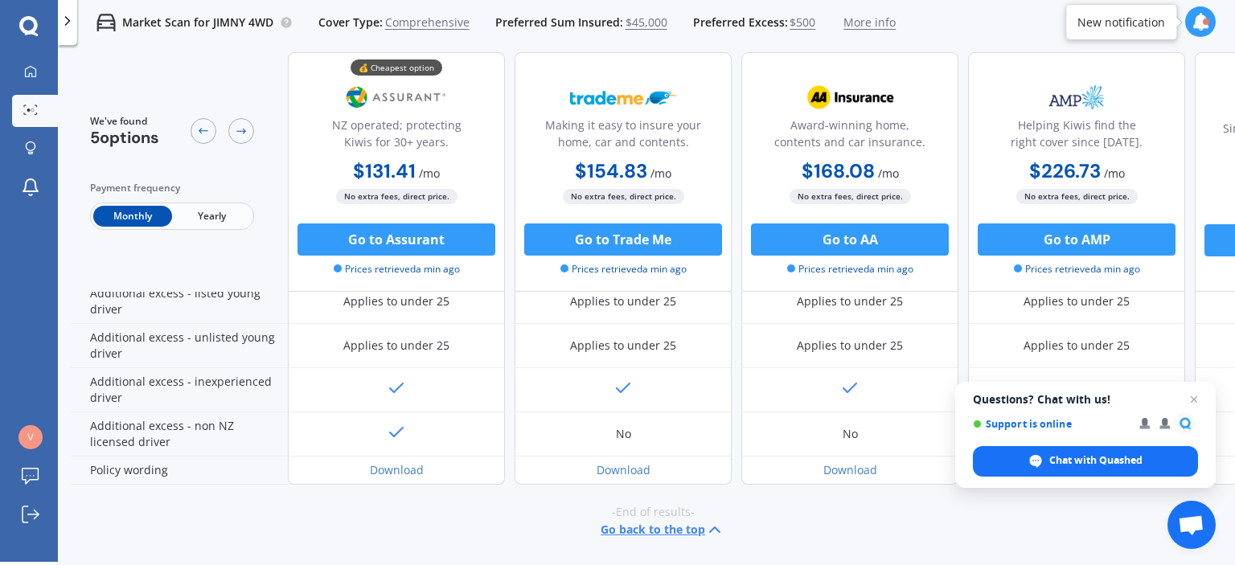
scroll to position [820, 0]
